Goal: Task Accomplishment & Management: Complete application form

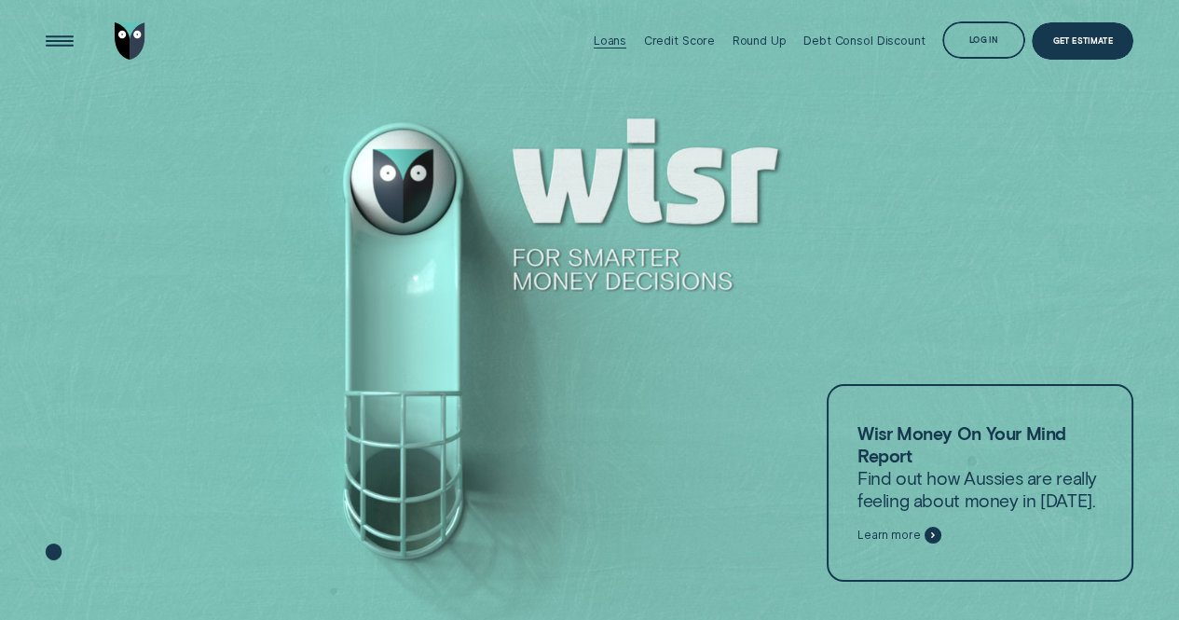
click at [617, 46] on div "Loans" at bounding box center [610, 41] width 33 height 14
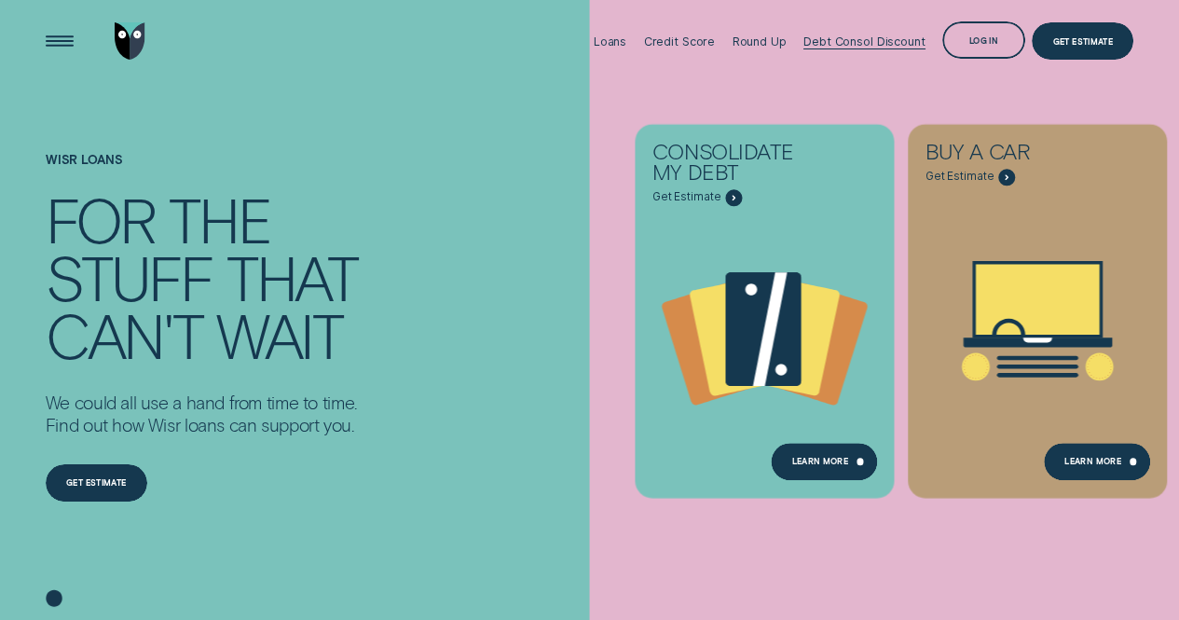
click at [839, 34] on div "Debt Consol Discount" at bounding box center [863, 41] width 121 height 14
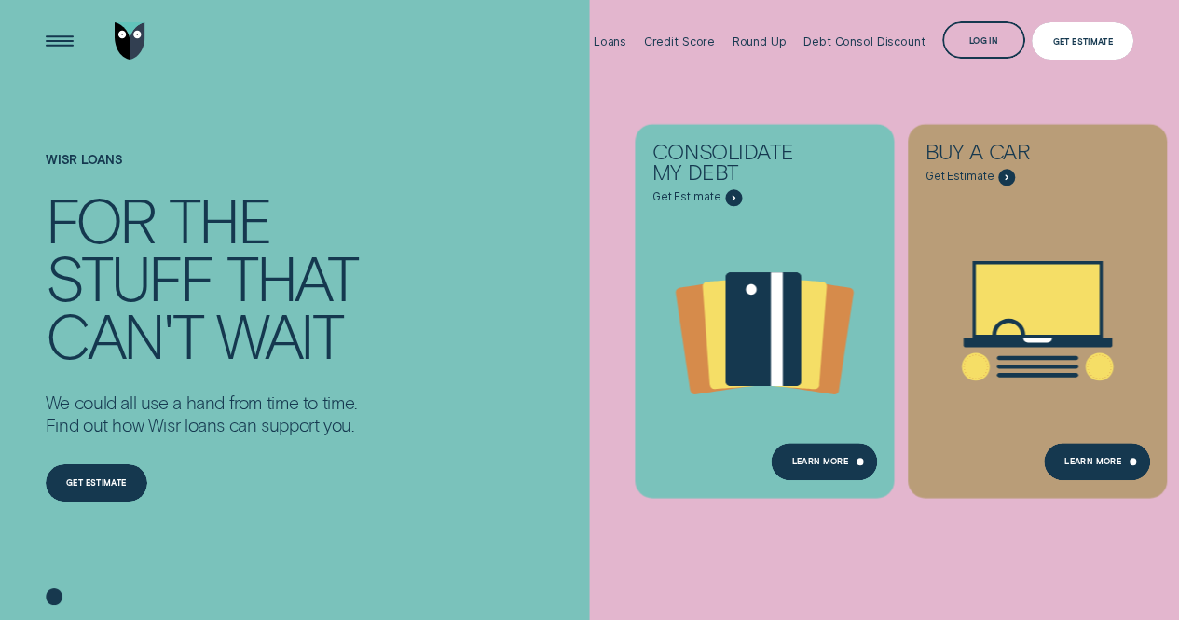
click at [1114, 41] on div "Get Estimate" at bounding box center [1083, 40] width 102 height 37
